Goal: Transaction & Acquisition: Purchase product/service

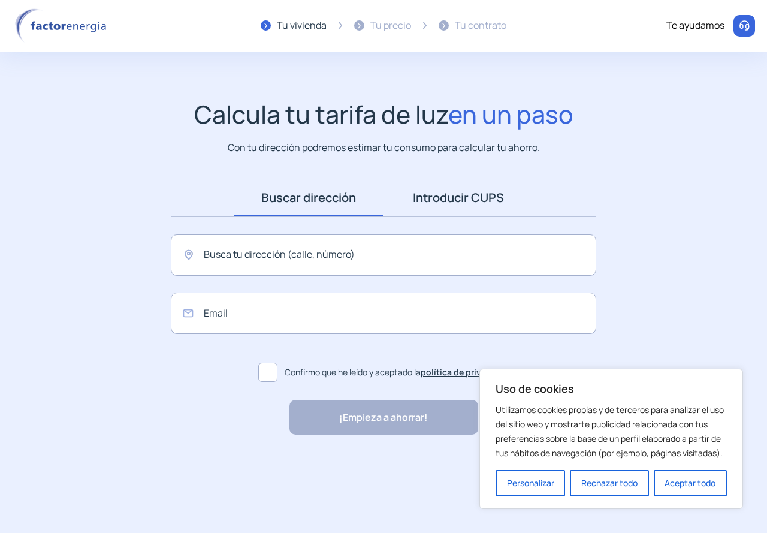
click at [469, 186] on link "Introducir CUPS" at bounding box center [458, 197] width 150 height 37
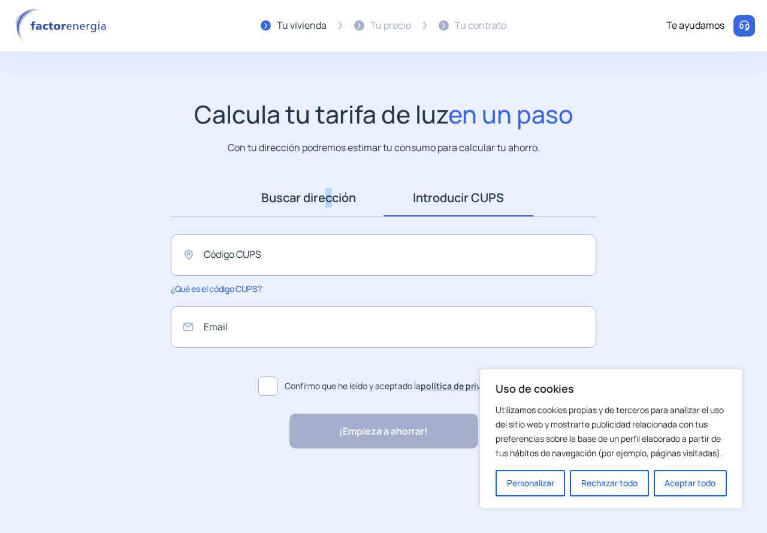
click at [322, 196] on link "Buscar dirección" at bounding box center [309, 197] width 150 height 37
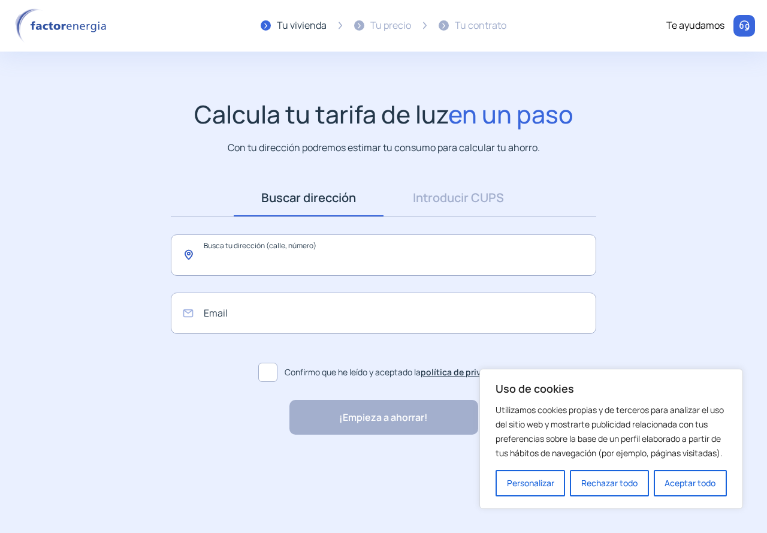
click at [332, 247] on input "text" at bounding box center [383, 254] width 425 height 41
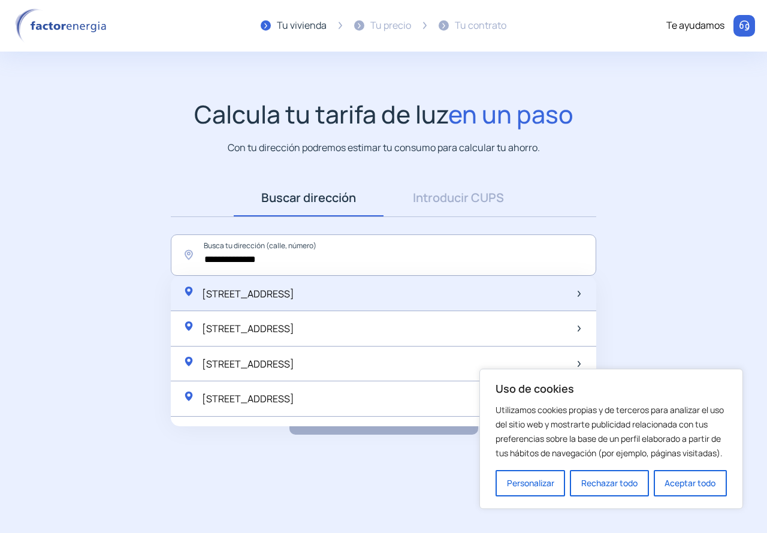
click at [294, 289] on span "[STREET_ADDRESS]" at bounding box center [248, 293] width 92 height 13
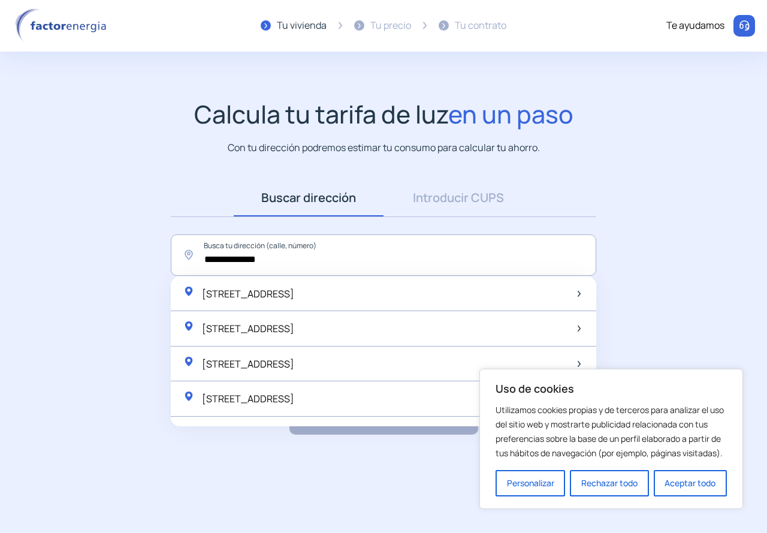
type input "**********"
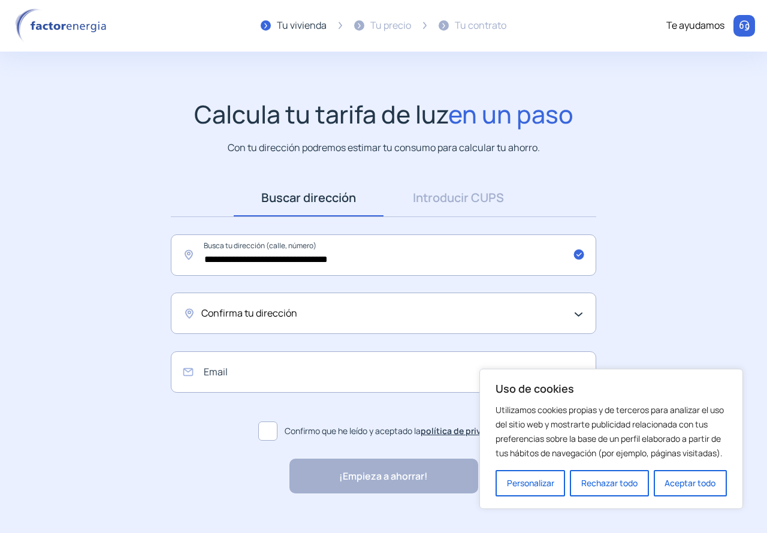
click at [337, 314] on div "Confirma tu dirección" at bounding box center [380, 313] width 358 height 16
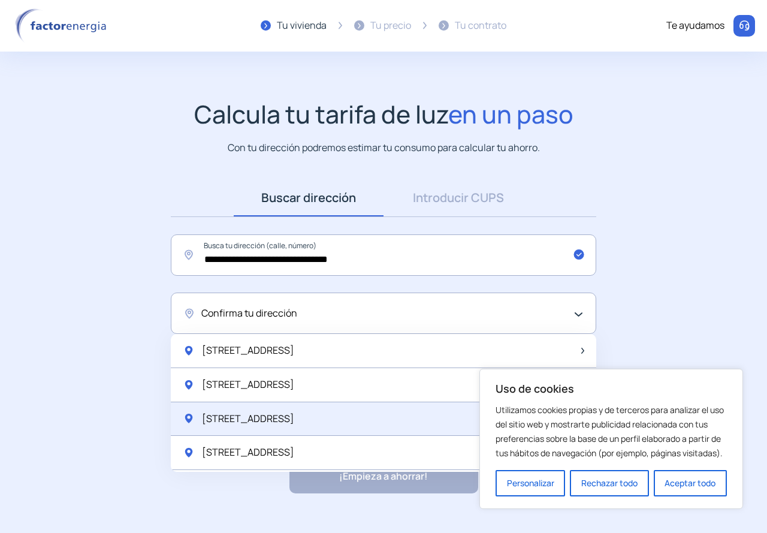
click at [325, 412] on div "[STREET_ADDRESS]" at bounding box center [383, 419] width 425 height 34
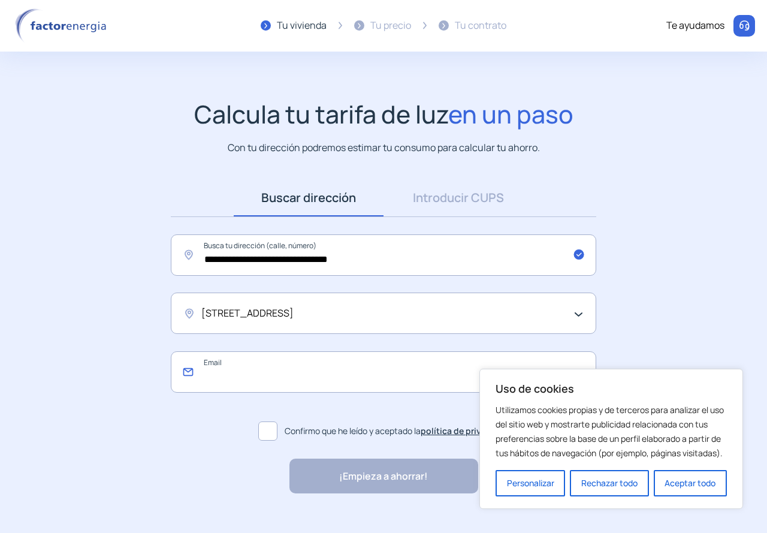
click at [332, 359] on input "email" at bounding box center [383, 371] width 425 height 41
type input "*"
type input "**********"
click at [272, 427] on span at bounding box center [267, 430] width 19 height 19
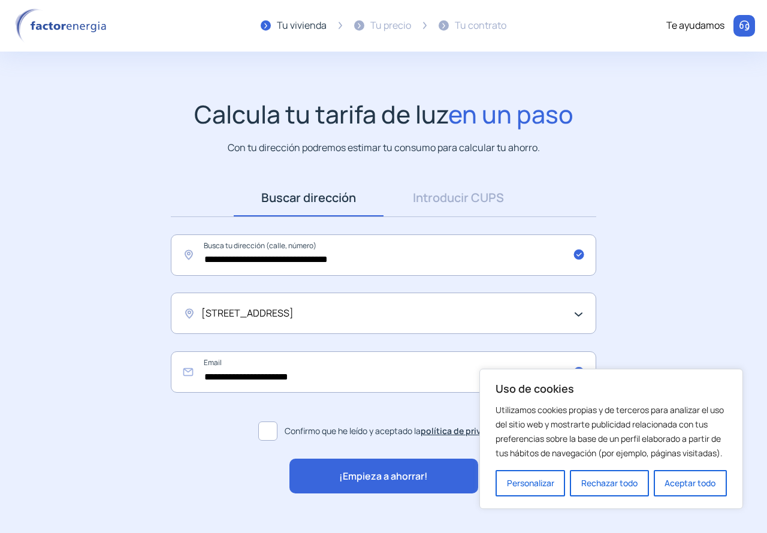
click at [398, 467] on div "¡Empieza a ahorrar!" at bounding box center [383, 475] width 189 height 35
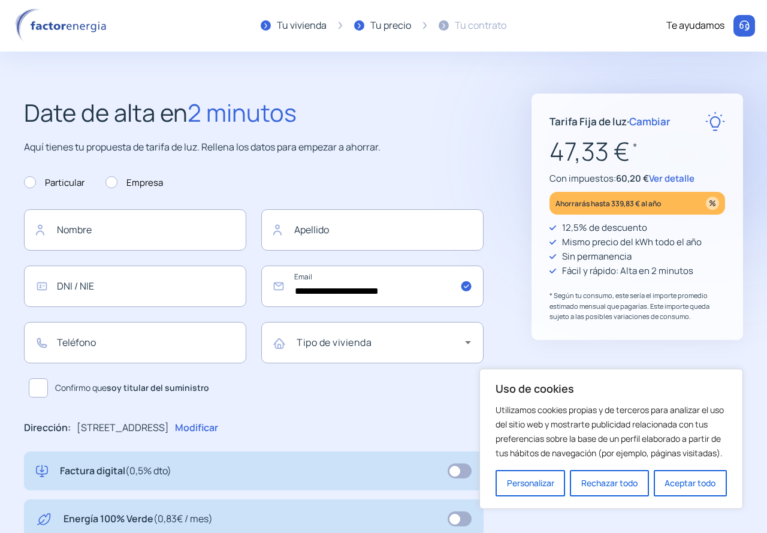
click at [660, 125] on span "Cambiar" at bounding box center [649, 121] width 41 height 14
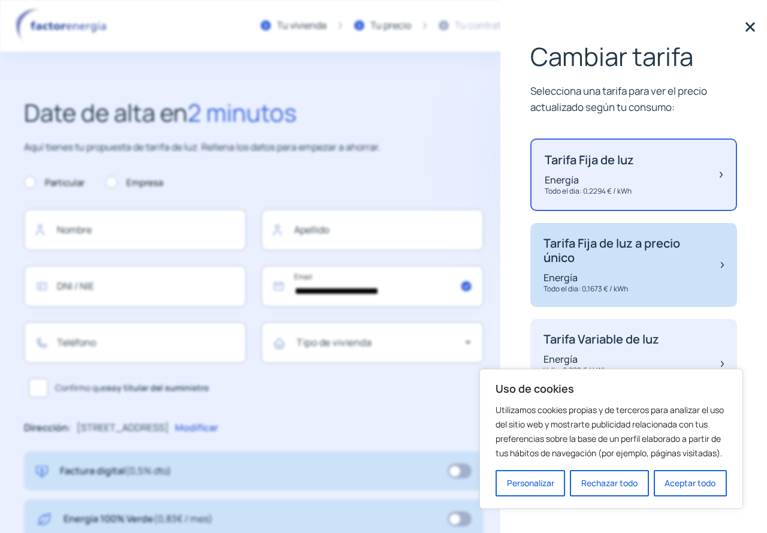
click at [643, 247] on p "Tarifa Fija de luz a precio único" at bounding box center [625, 250] width 165 height 29
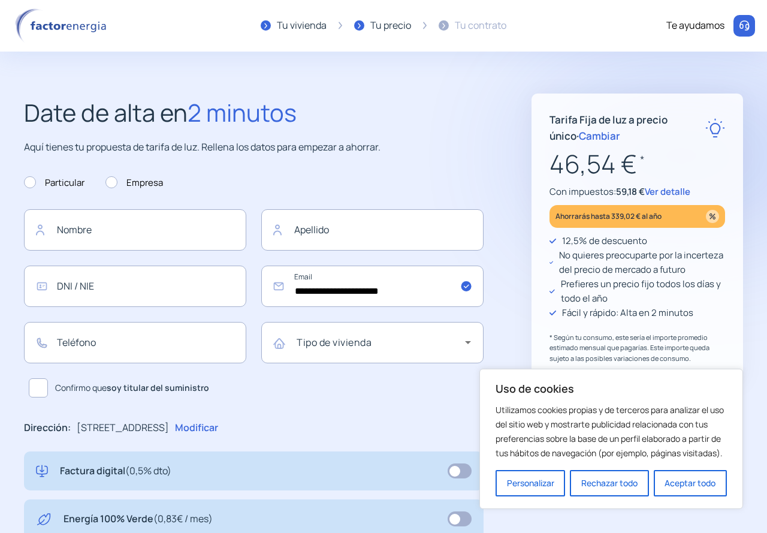
click at [669, 195] on span "Ver detalle" at bounding box center [668, 191] width 46 height 13
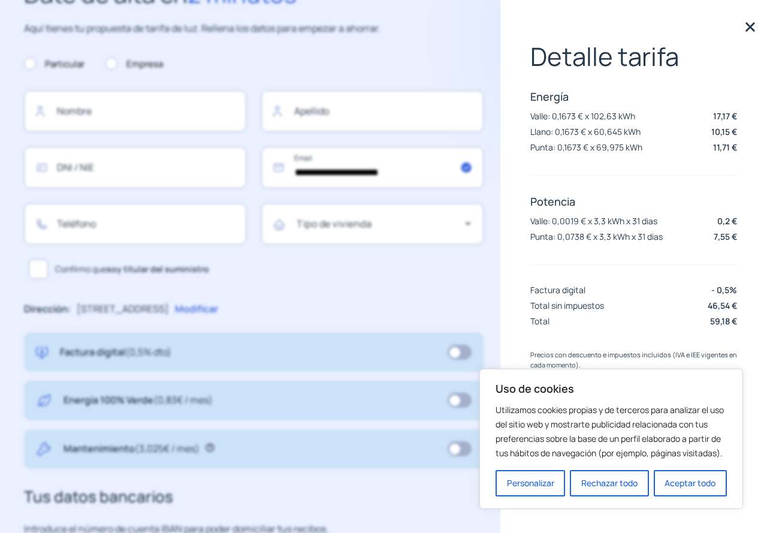
scroll to position [120, 0]
click at [751, 26] on img at bounding box center [750, 27] width 18 height 18
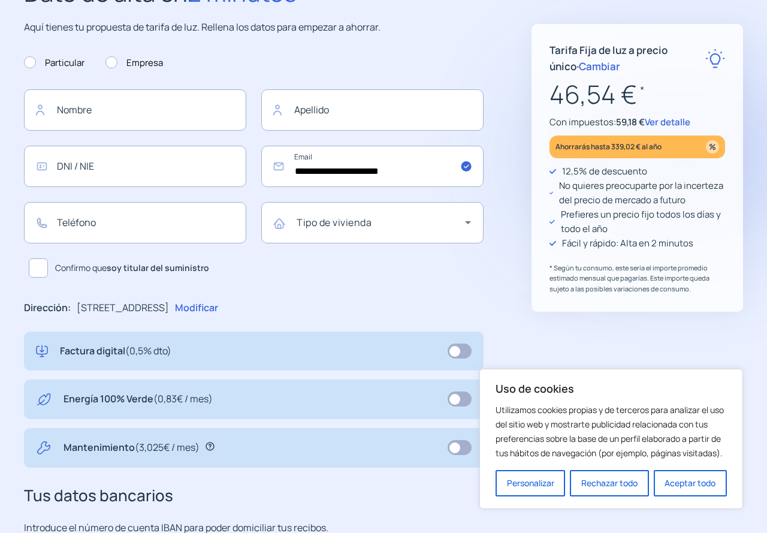
click at [678, 124] on span "Ver detalle" at bounding box center [668, 122] width 46 height 13
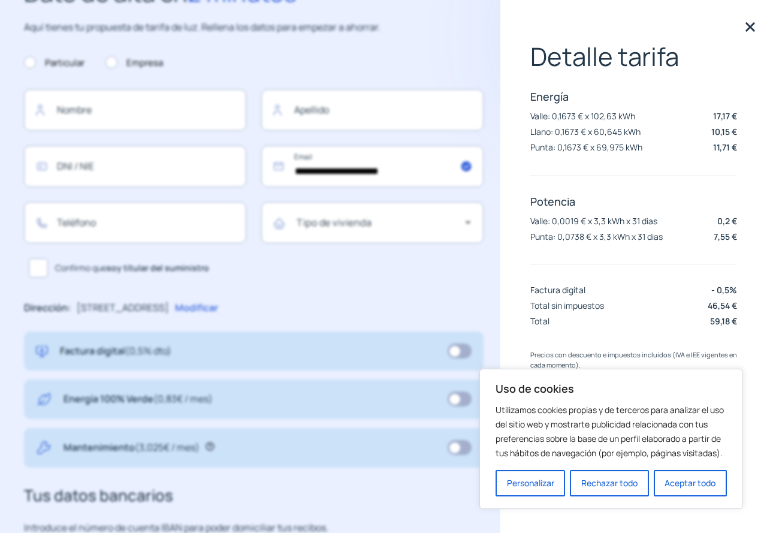
click at [743, 17] on div "Detalle tarifa Energía Valle: 0,1673 € x 102,63 kWh 17,17 € Llano: 0,1673 € x 6…" at bounding box center [633, 266] width 267 height 533
click at [749, 21] on img at bounding box center [750, 27] width 18 height 18
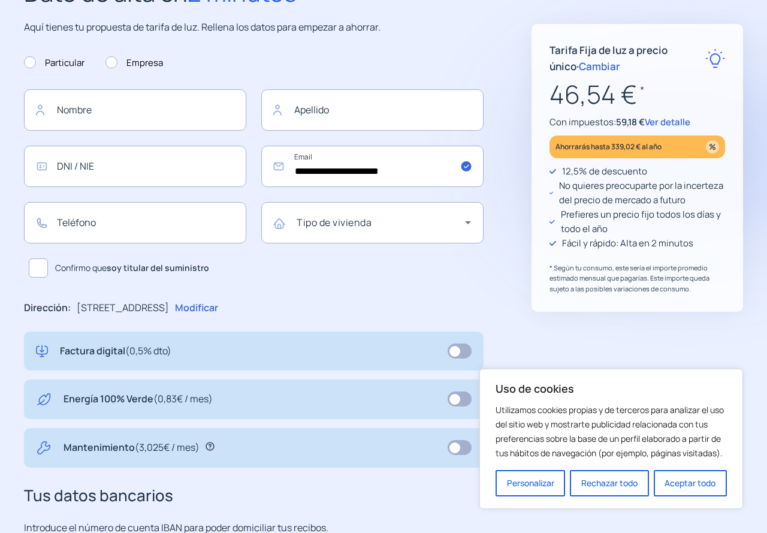
click at [571, 59] on p "Tarifa Fija de luz a precio único · Cambiar" at bounding box center [627, 58] width 156 height 32
click at [579, 63] on span "Cambiar" at bounding box center [599, 66] width 41 height 14
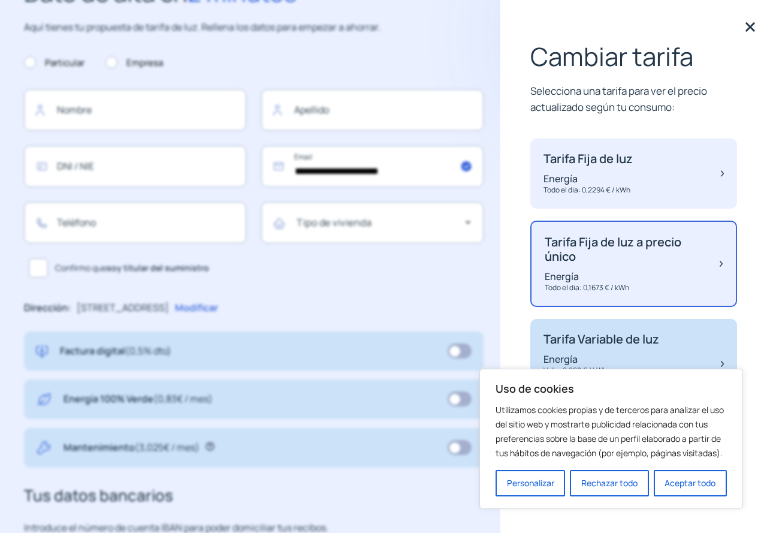
click at [627, 346] on p "Tarifa Variable de luz" at bounding box center [601, 339] width 116 height 14
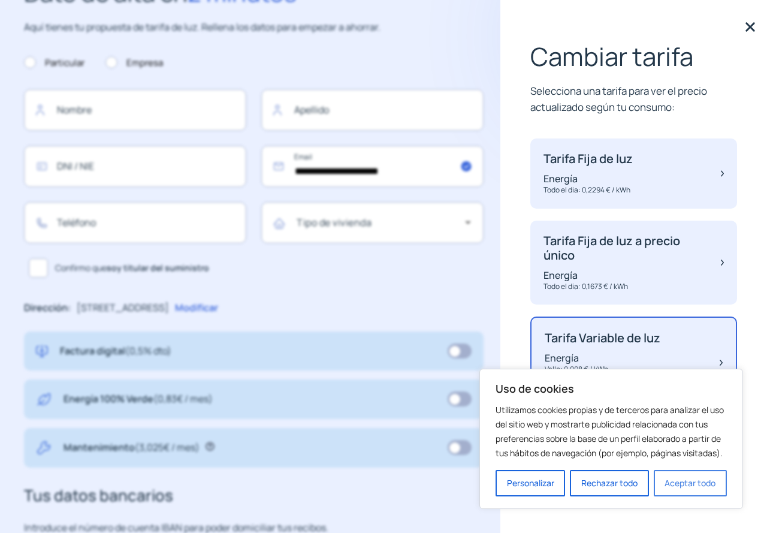
click at [712, 480] on button "Aceptar todo" at bounding box center [690, 483] width 73 height 26
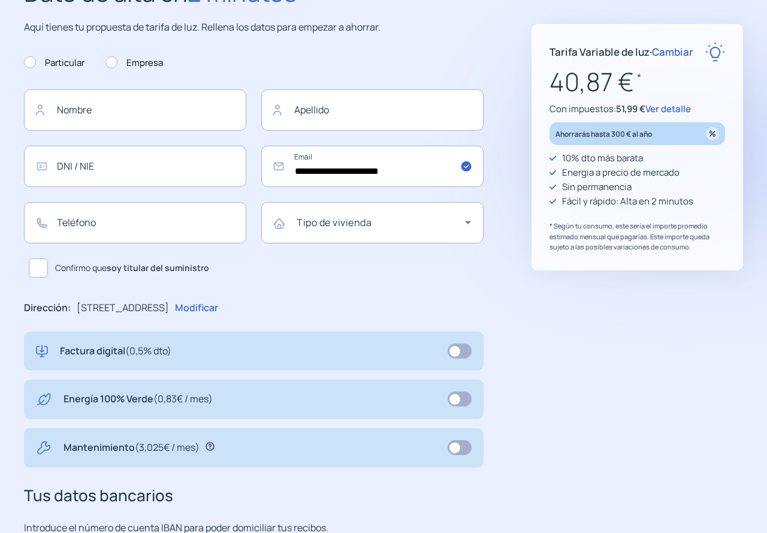
click at [676, 47] on span "Cambiar" at bounding box center [672, 52] width 41 height 14
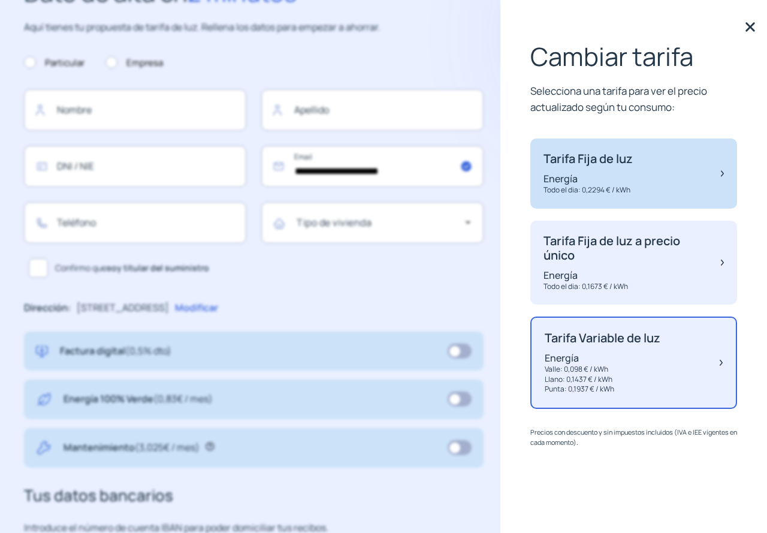
click at [641, 180] on div "Tarifa Fija de luz Energía Todo el dia: 0,2294 € / kWh" at bounding box center [633, 173] width 207 height 70
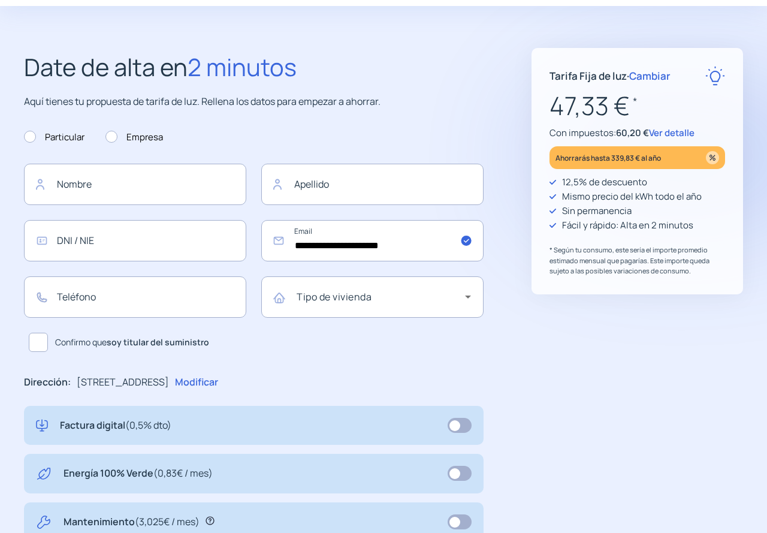
scroll to position [0, 0]
